Goal: Information Seeking & Learning: Learn about a topic

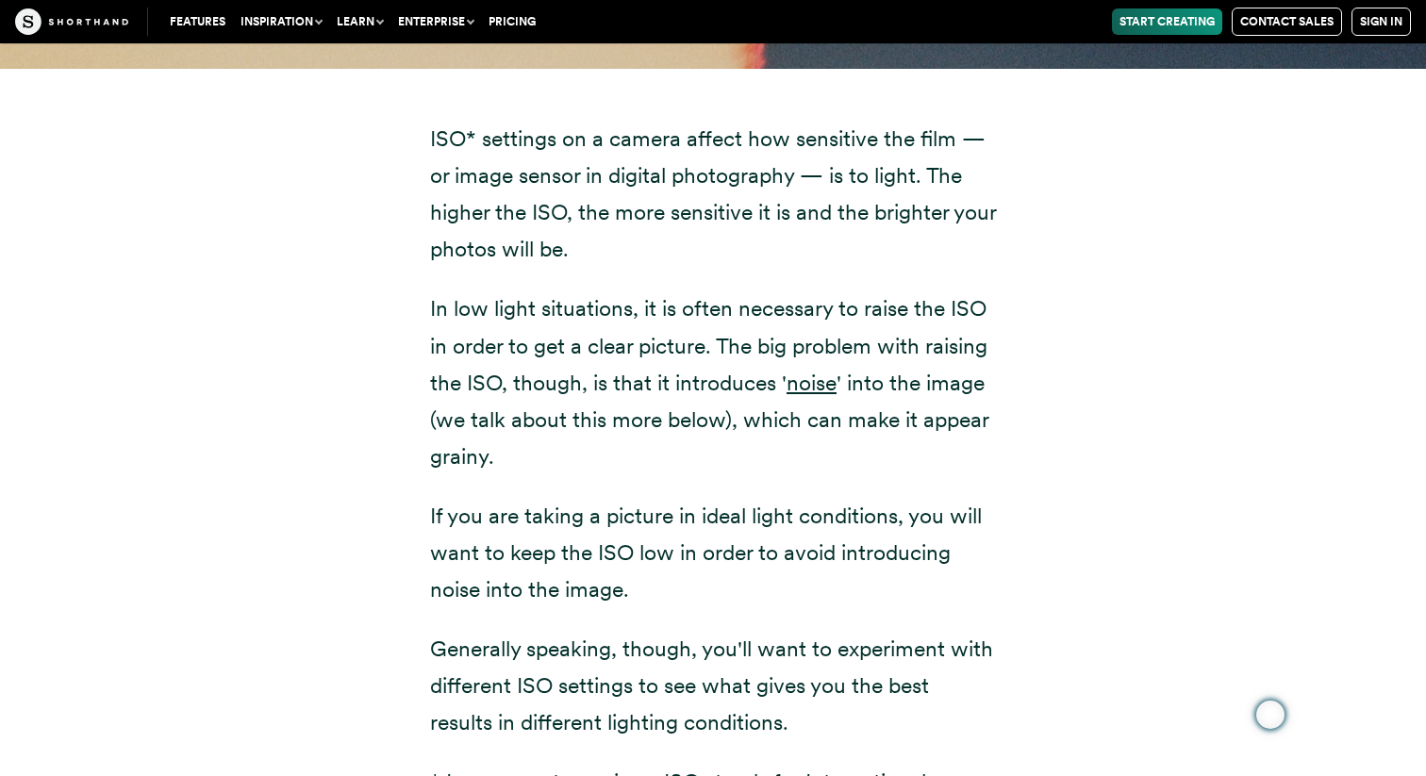
scroll to position [2501, 0]
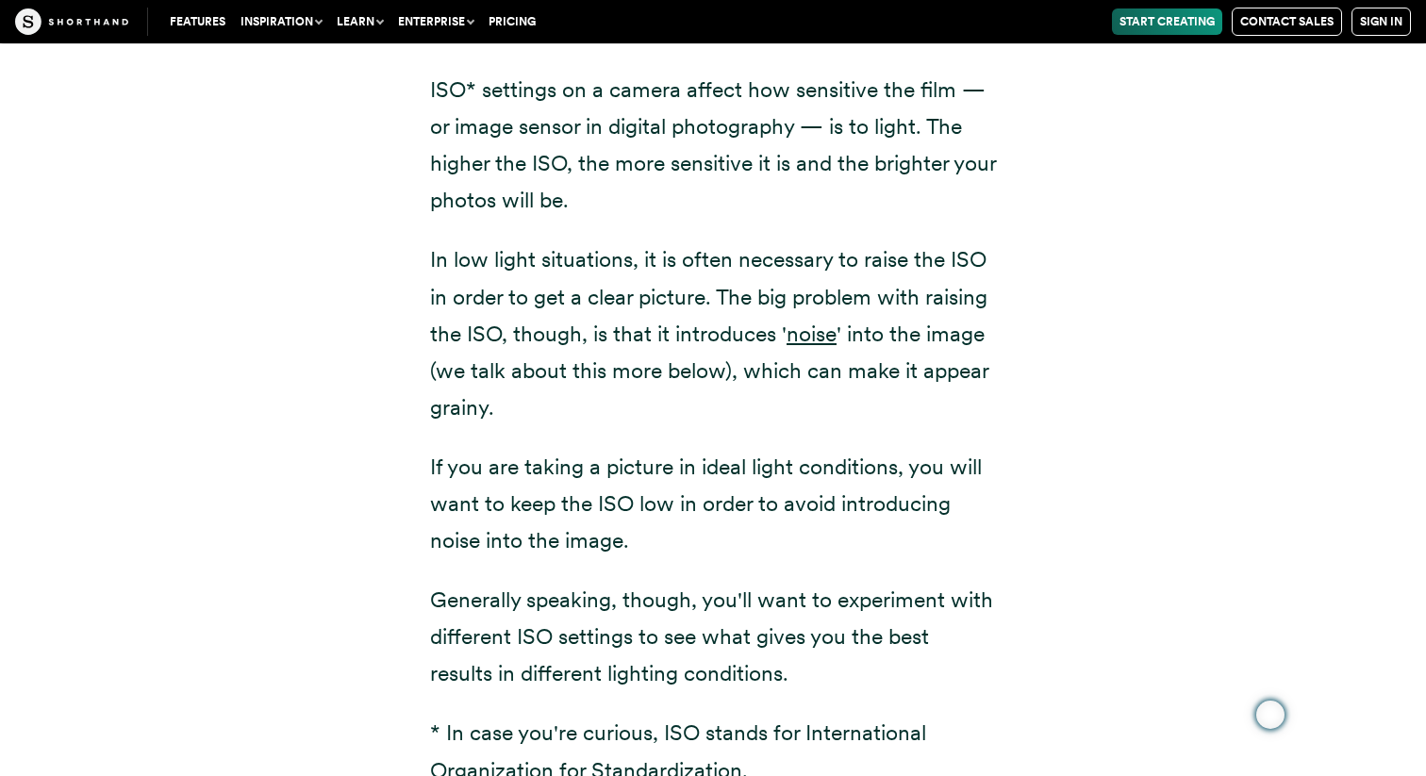
click at [1063, 557] on div "ISO* settings on a camera affect how sensitive the film — or image sensor in di…" at bounding box center [713, 490] width 1282 height 940
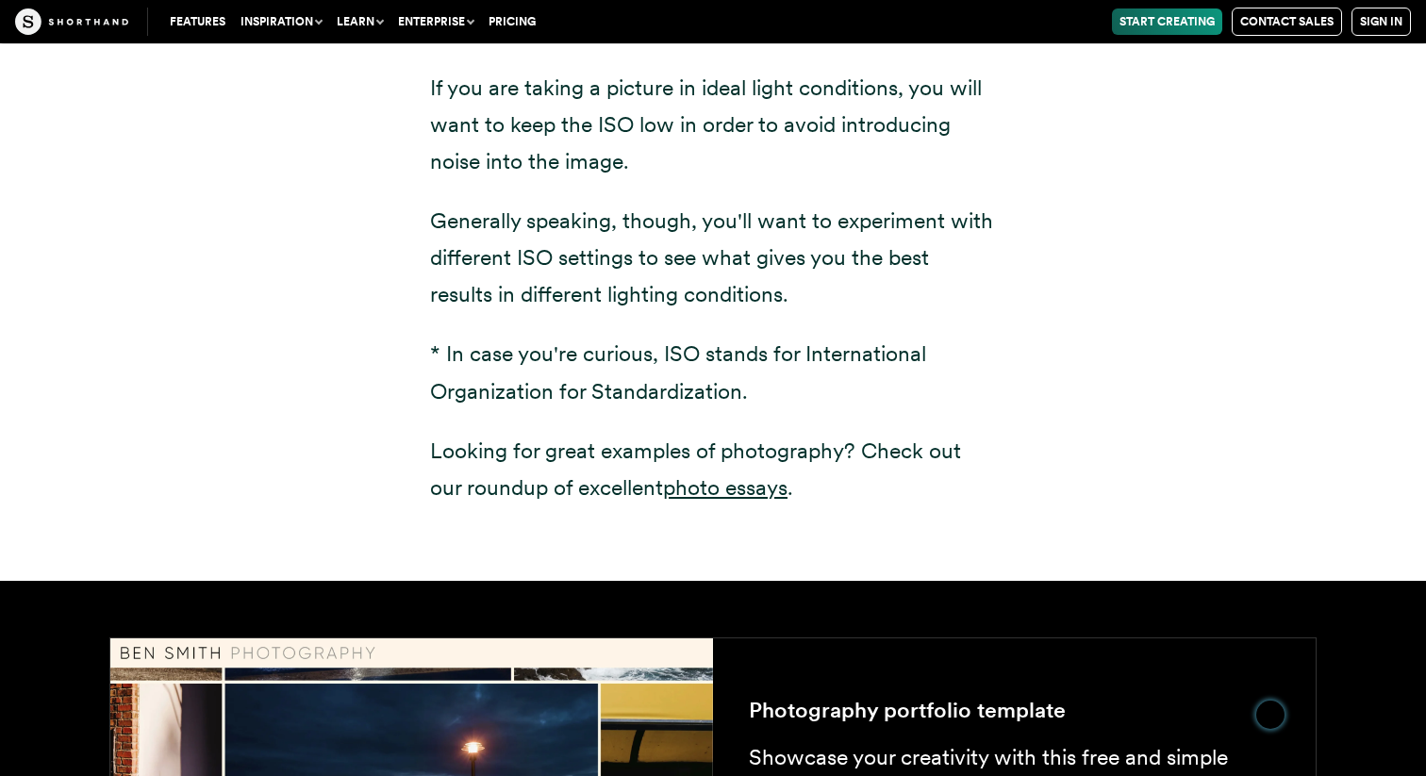
scroll to position [2882, 0]
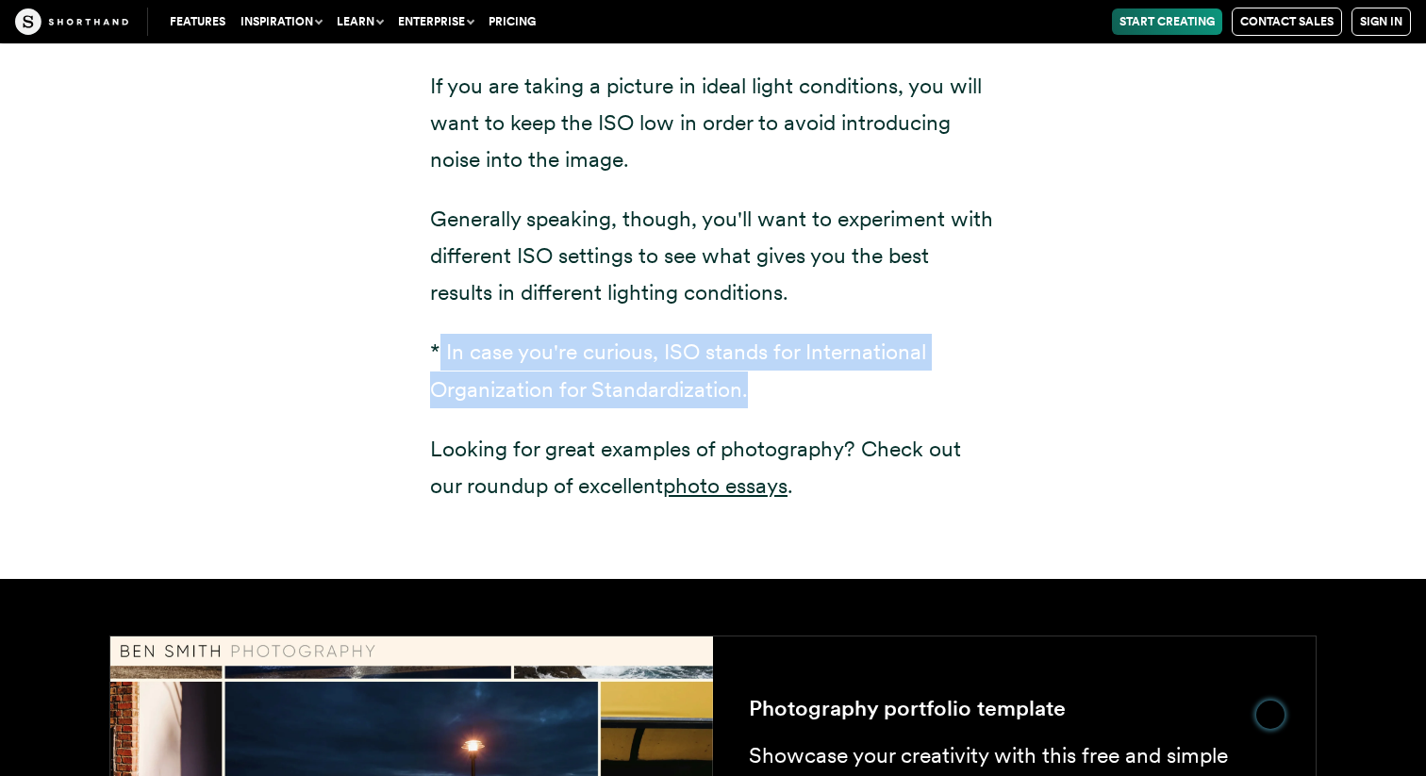
drag, startPoint x: 751, startPoint y: 388, endPoint x: 442, endPoint y: 357, distance: 309.8
click at [442, 357] on p "* In case you're curious, ISO stands for International Organization for Standar…" at bounding box center [713, 371] width 566 height 74
copy p "In case you're curious, ISO stands for International Organization for Standardi…"
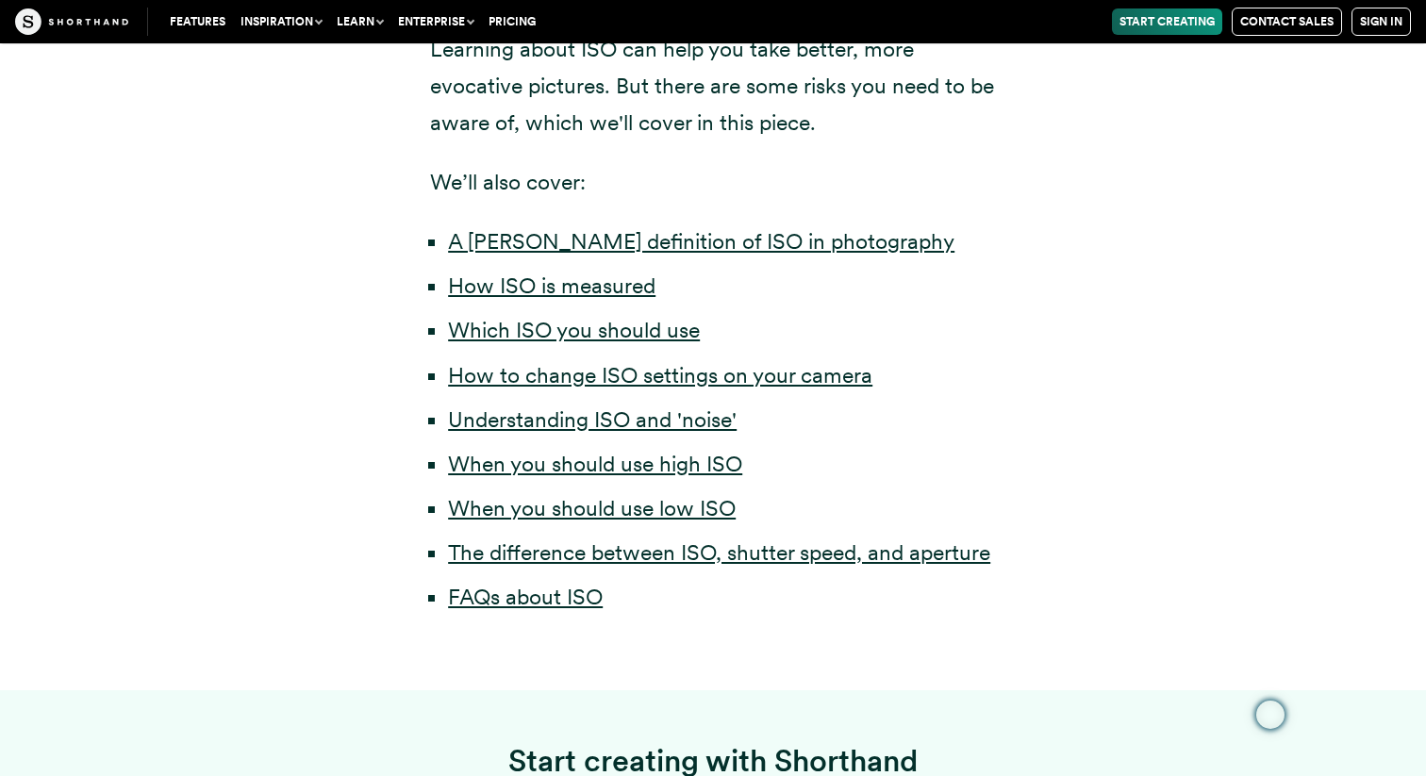
scroll to position [1001, 0]
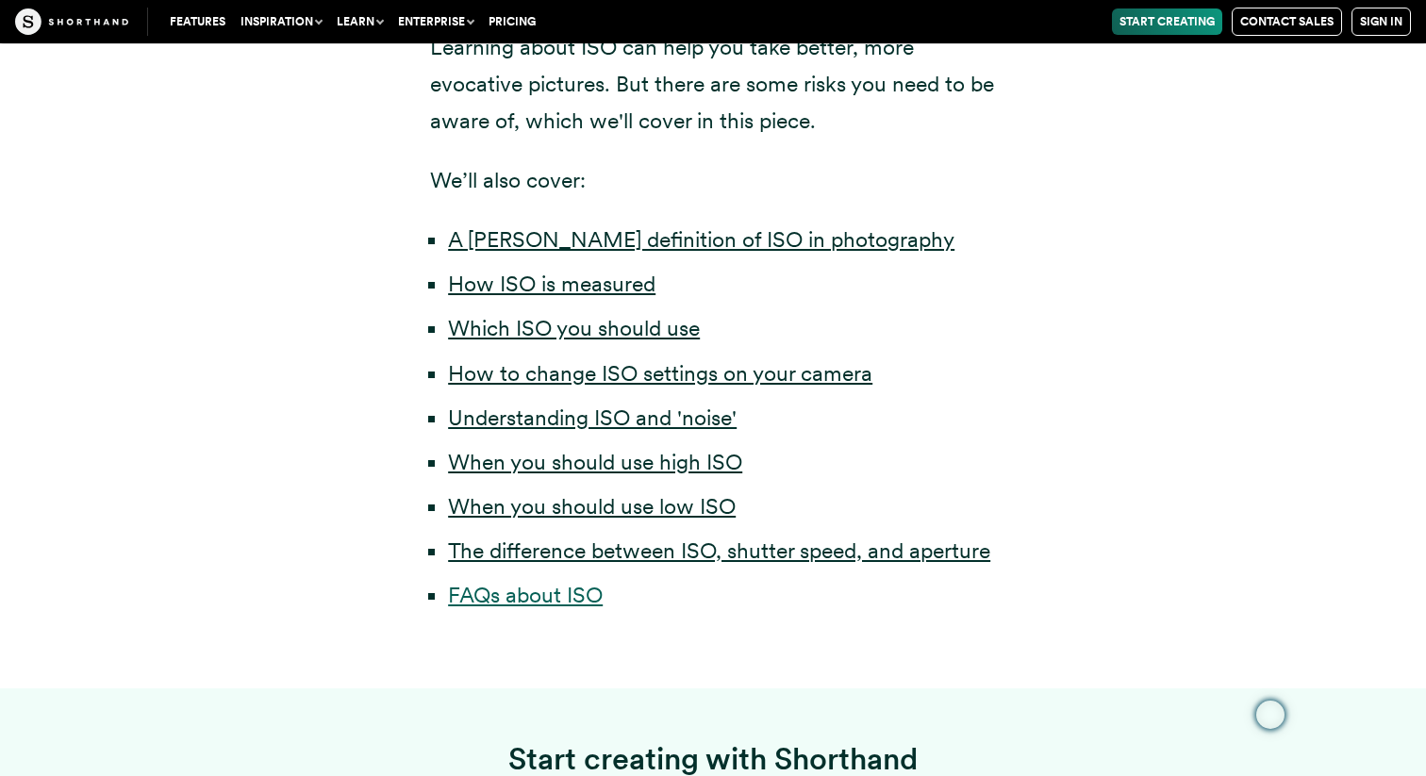
click at [566, 605] on link "FAQs about ISO" at bounding box center [525, 595] width 155 height 26
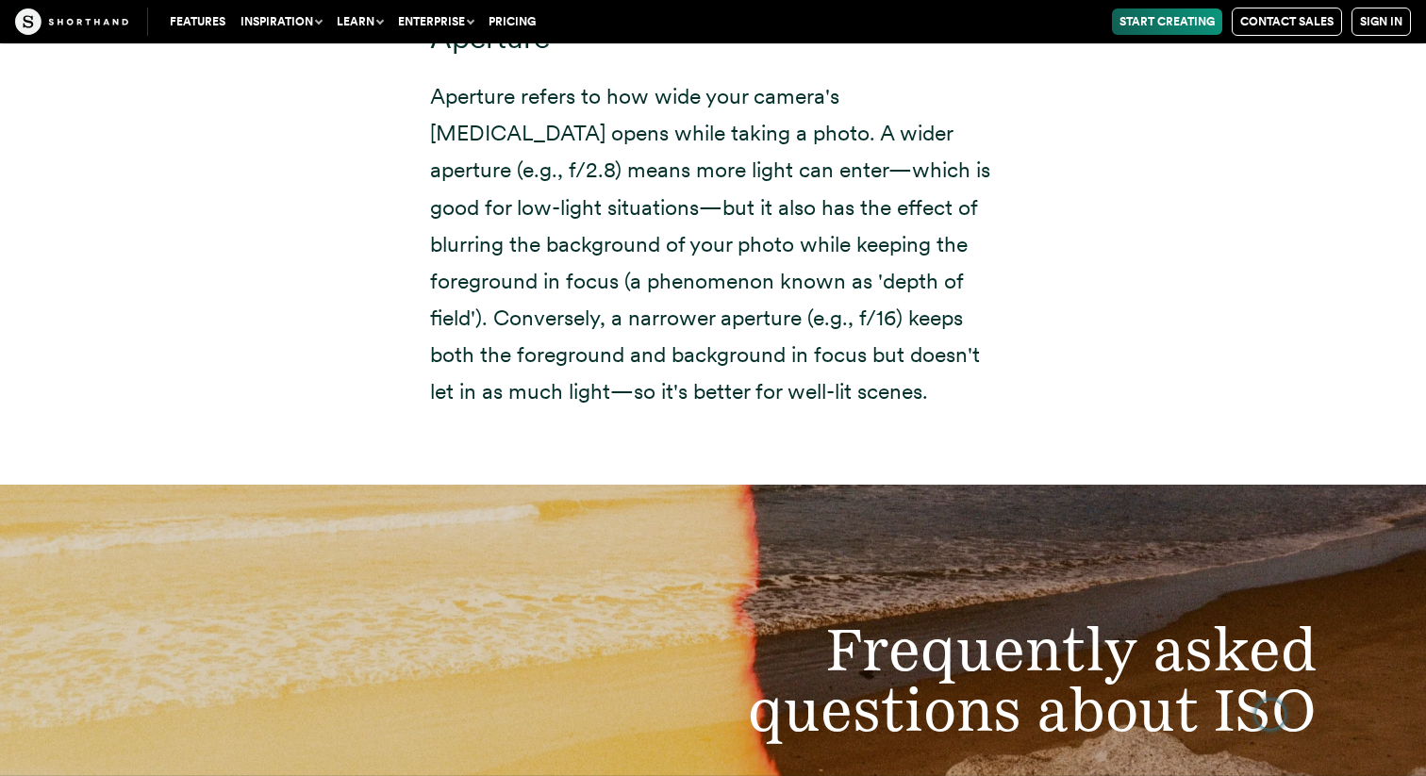
scroll to position [13333, 0]
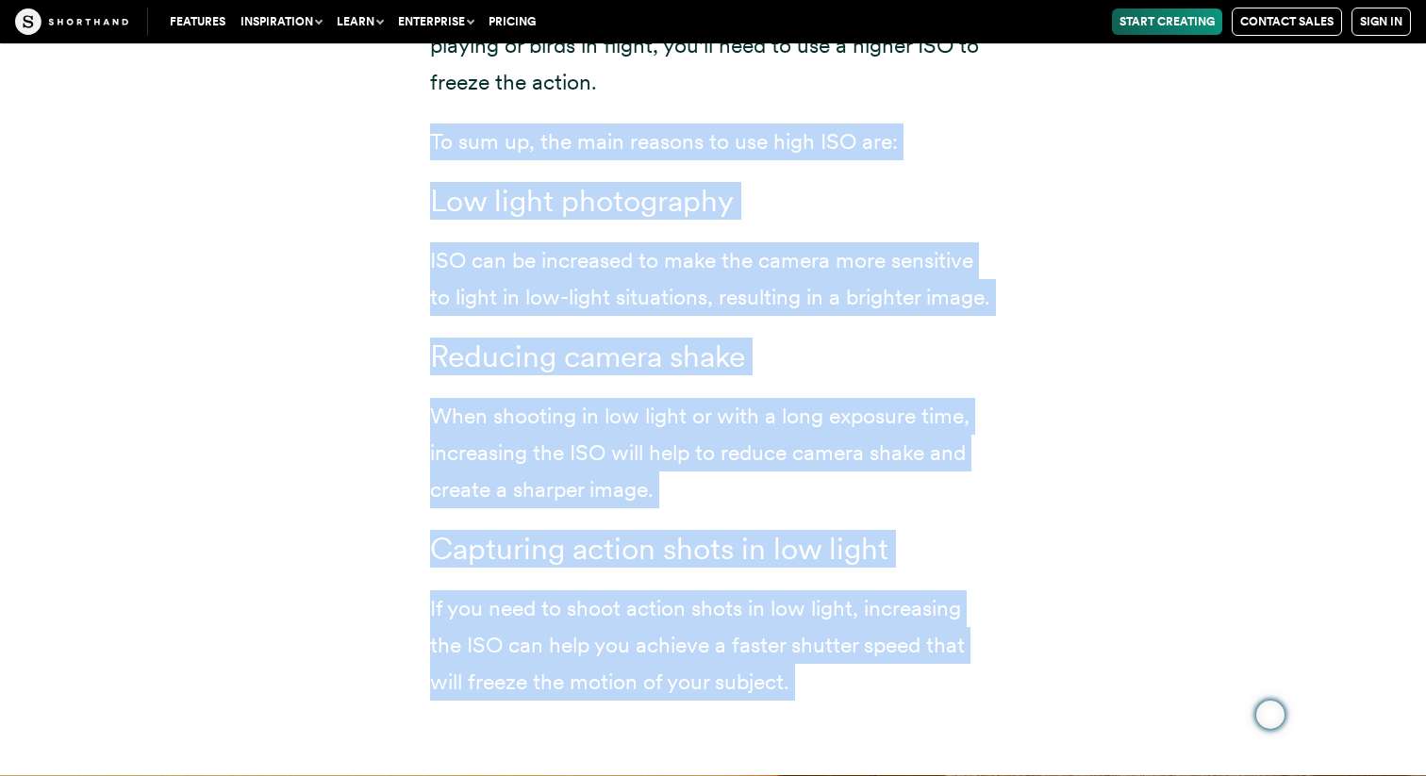
scroll to position [11033, 0]
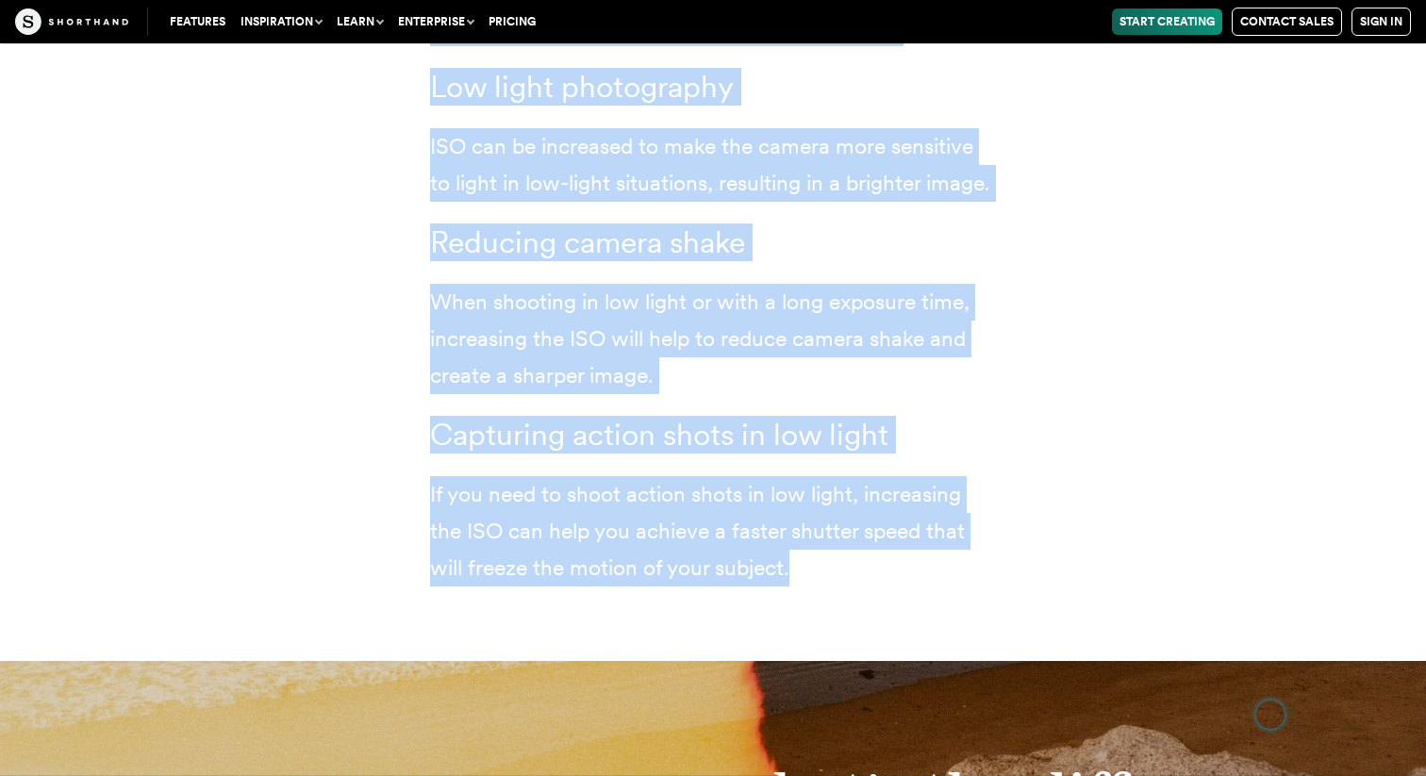
drag, startPoint x: 429, startPoint y: 428, endPoint x: 926, endPoint y: 596, distance: 524.5
click at [926, 596] on div "High ISO should be used when light levels are low or when a fast shutter speed …" at bounding box center [712, -1] width 641 height 1325
copy div "To sum up, the main reasons to use high ISO are: Low light photography ISO can …"
click at [1094, 371] on div "High ISO should be used when light levels are low or when a fast shutter speed …" at bounding box center [713, -1] width 1282 height 1325
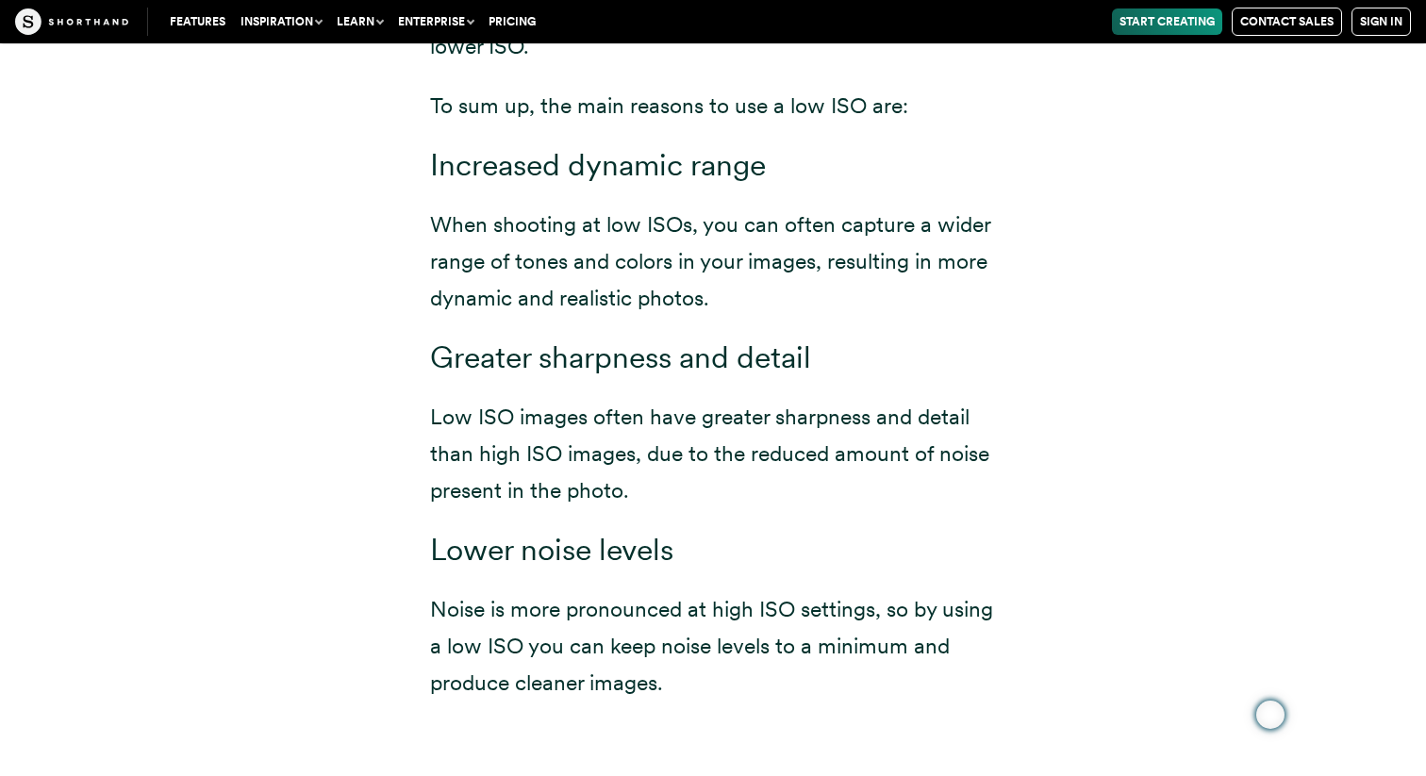
scroll to position [9214, 0]
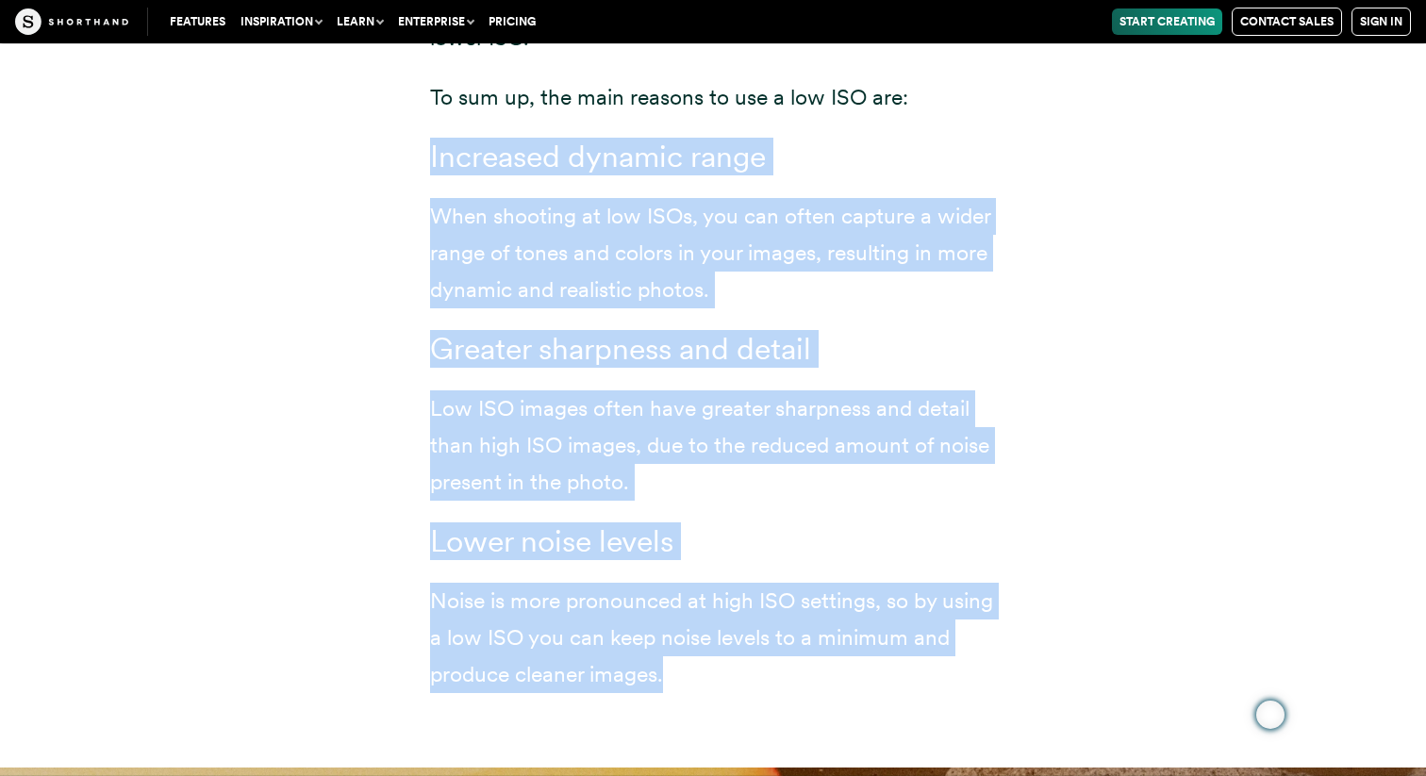
drag, startPoint x: 431, startPoint y: 157, endPoint x: 832, endPoint y: 732, distance: 700.3
click at [832, 732] on div "When you are taking pictures in good lighting conditions, you should use low IS…" at bounding box center [712, 172] width 641 height 1191
copy div "Increased dynamic range When shooting at low ISOs, you can often capture a wide…"
click at [985, 362] on h3 "Greater sharpness and detail" at bounding box center [713, 349] width 566 height 37
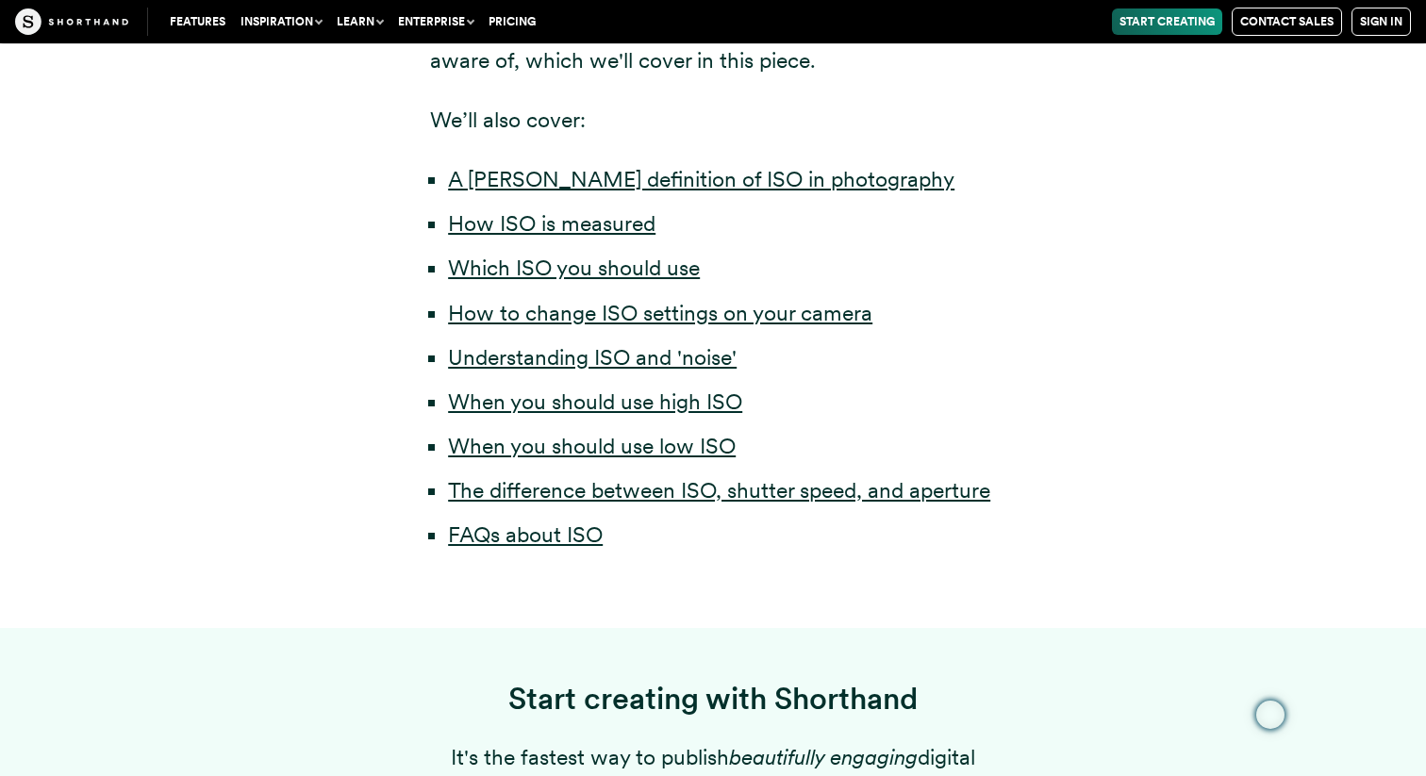
scroll to position [0, 0]
